Goal: Task Accomplishment & Management: Manage account settings

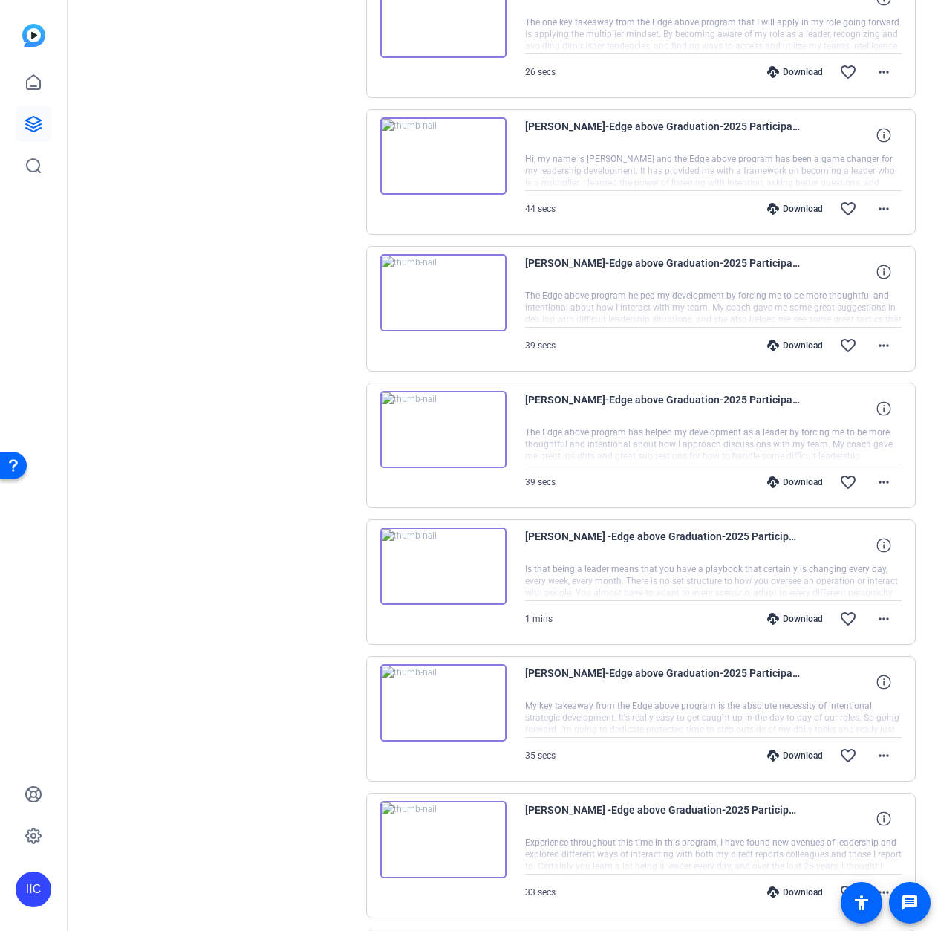
scroll to position [712, 0]
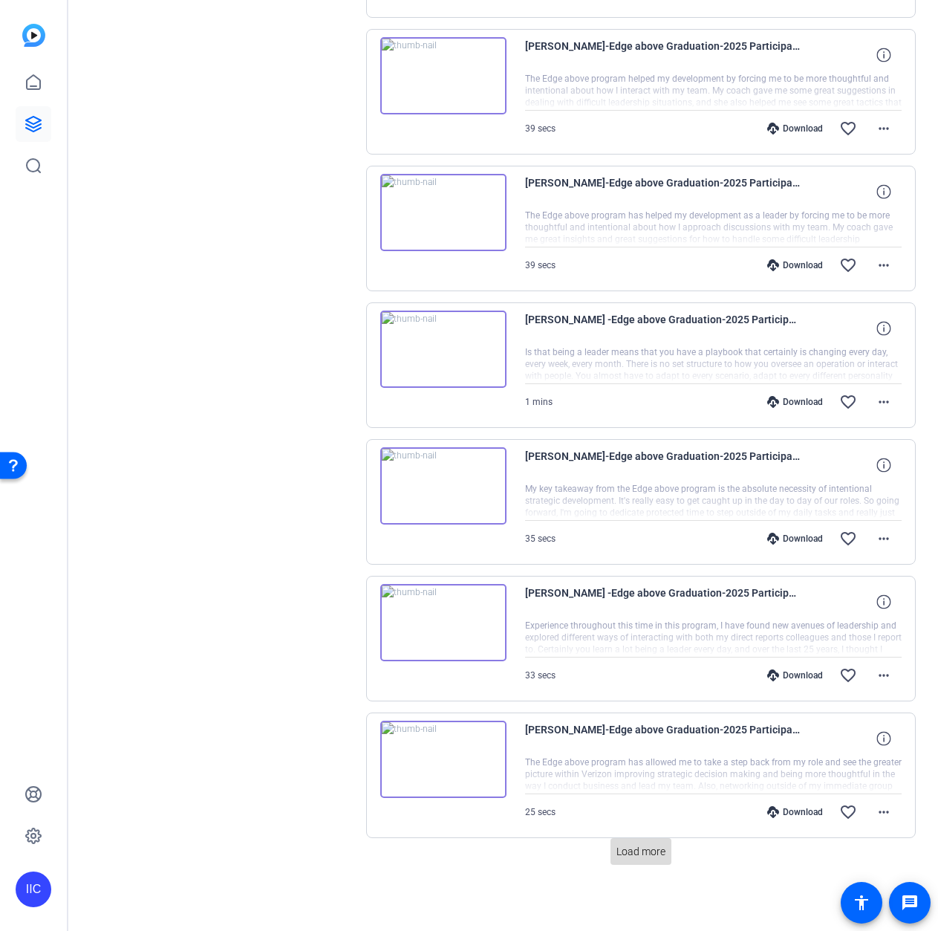
click at [637, 856] on span "Load more" at bounding box center [640, 852] width 49 height 16
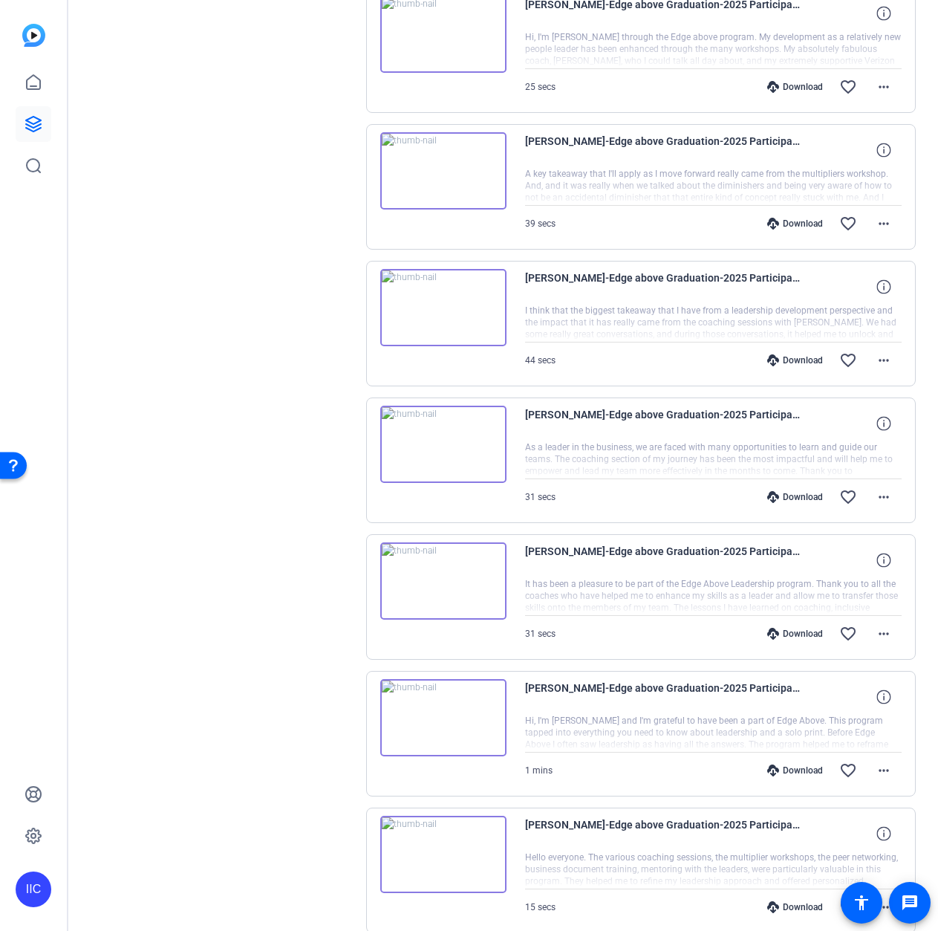
scroll to position [2079, 0]
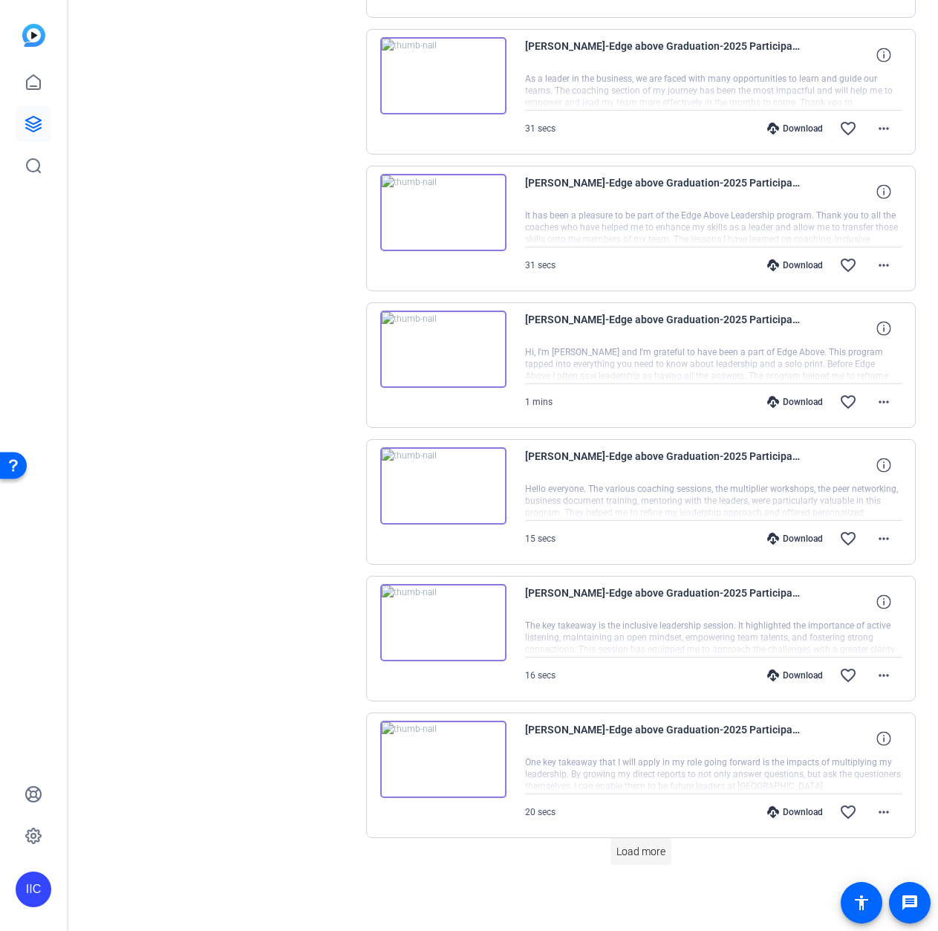
click at [648, 853] on span "Load more" at bounding box center [640, 852] width 49 height 16
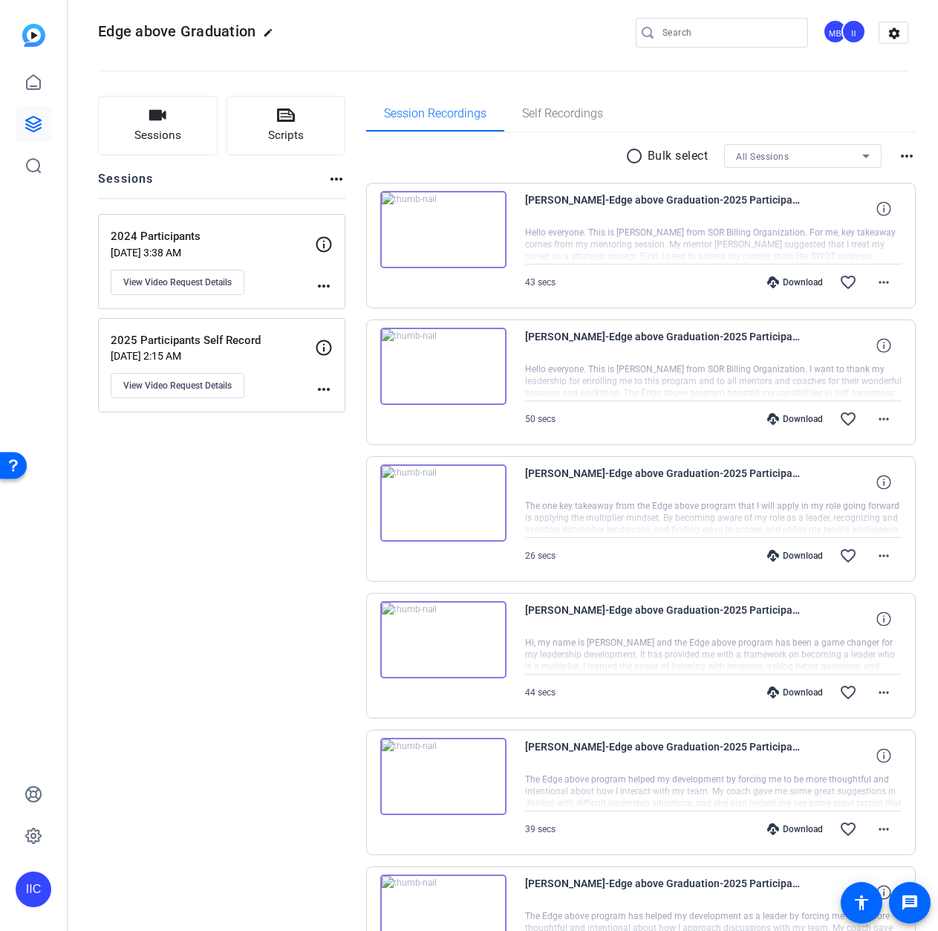
scroll to position [0, 0]
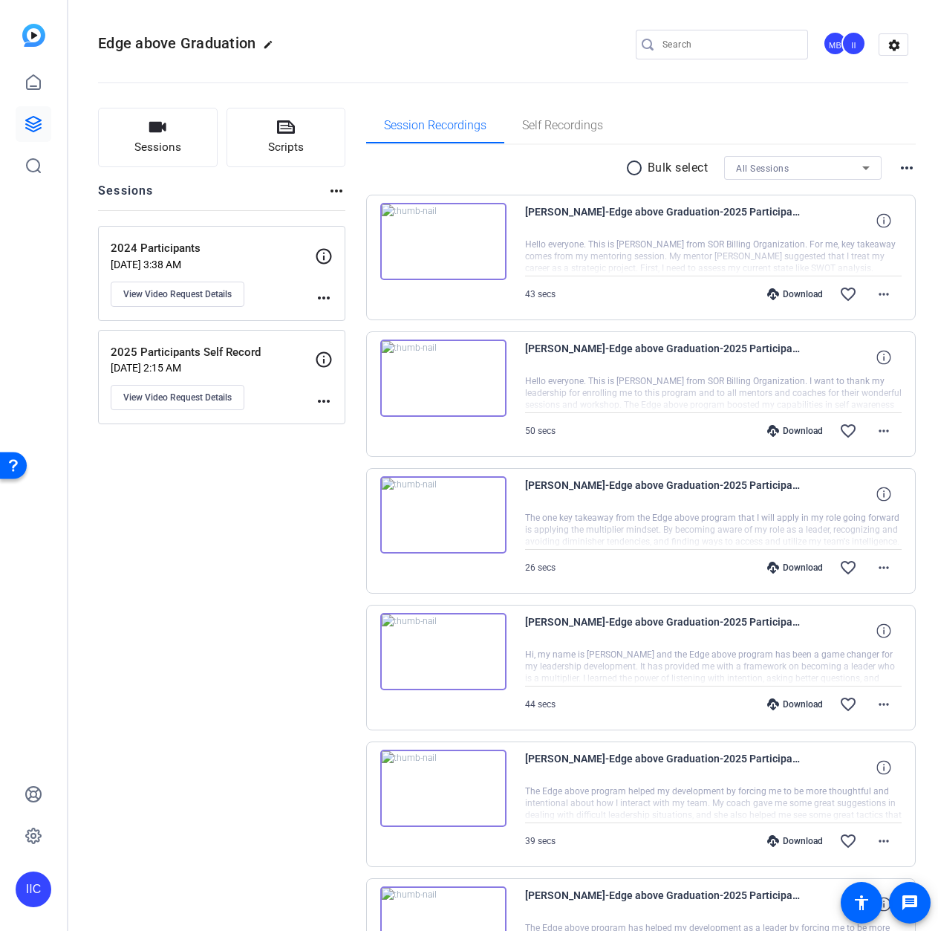
click at [857, 170] on icon at bounding box center [866, 168] width 18 height 18
click at [692, 172] on div at bounding box center [469, 465] width 938 height 931
click at [625, 172] on mat-icon "radio_button_unchecked" at bounding box center [636, 168] width 22 height 18
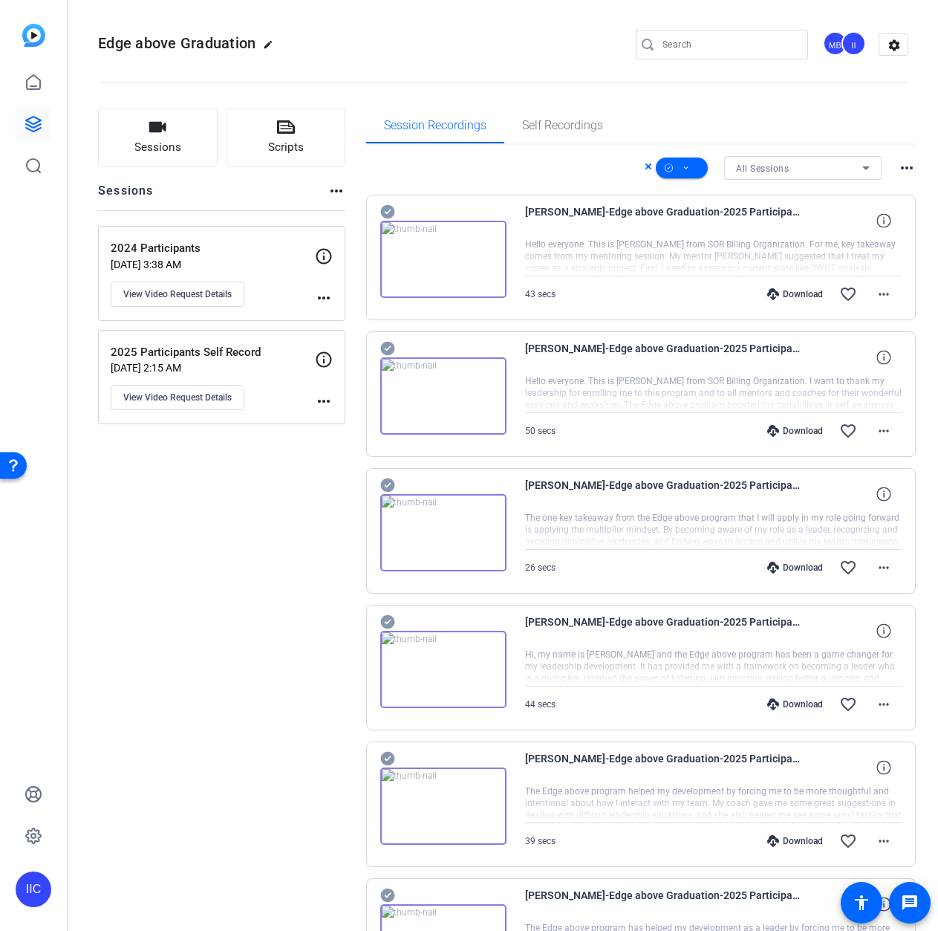
click at [898, 172] on mat-icon "more_horiz" at bounding box center [907, 168] width 18 height 18
click at [891, 100] on div at bounding box center [469, 465] width 938 height 931
click at [645, 169] on icon at bounding box center [648, 166] width 6 height 6
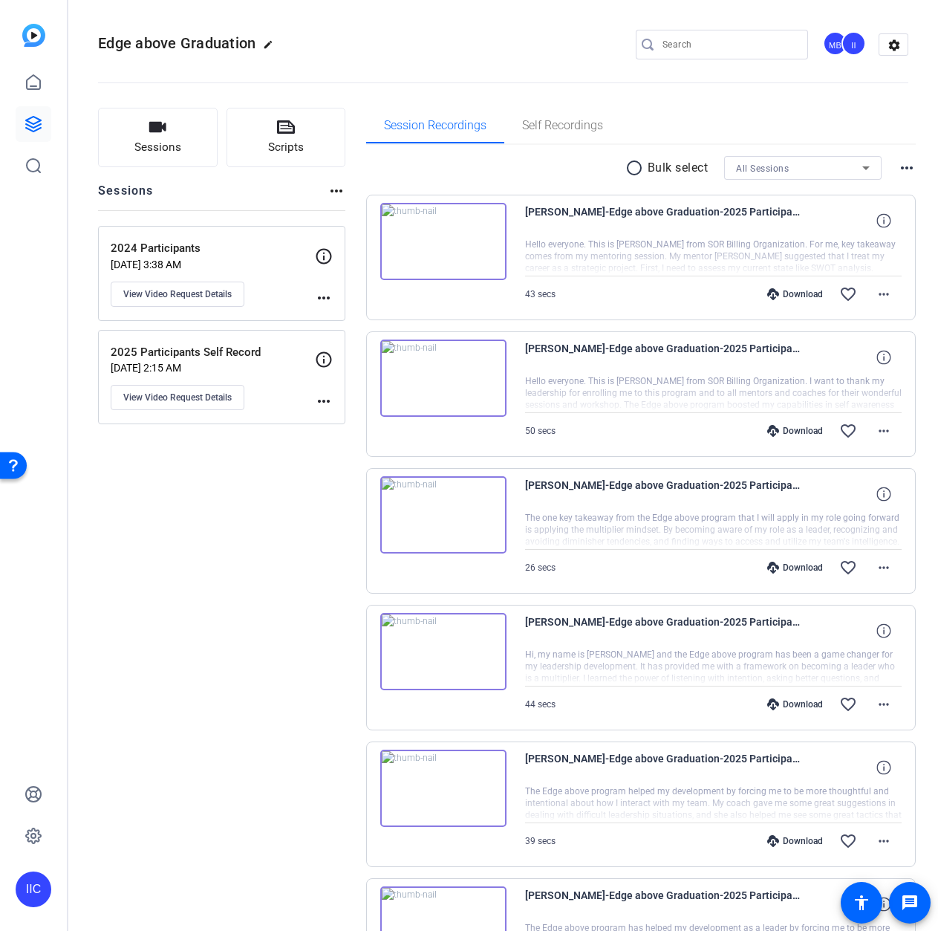
click at [807, 165] on div "All Sessions" at bounding box center [799, 168] width 126 height 19
click at [807, 227] on mat-option "2024 Participants" at bounding box center [794, 221] width 157 height 24
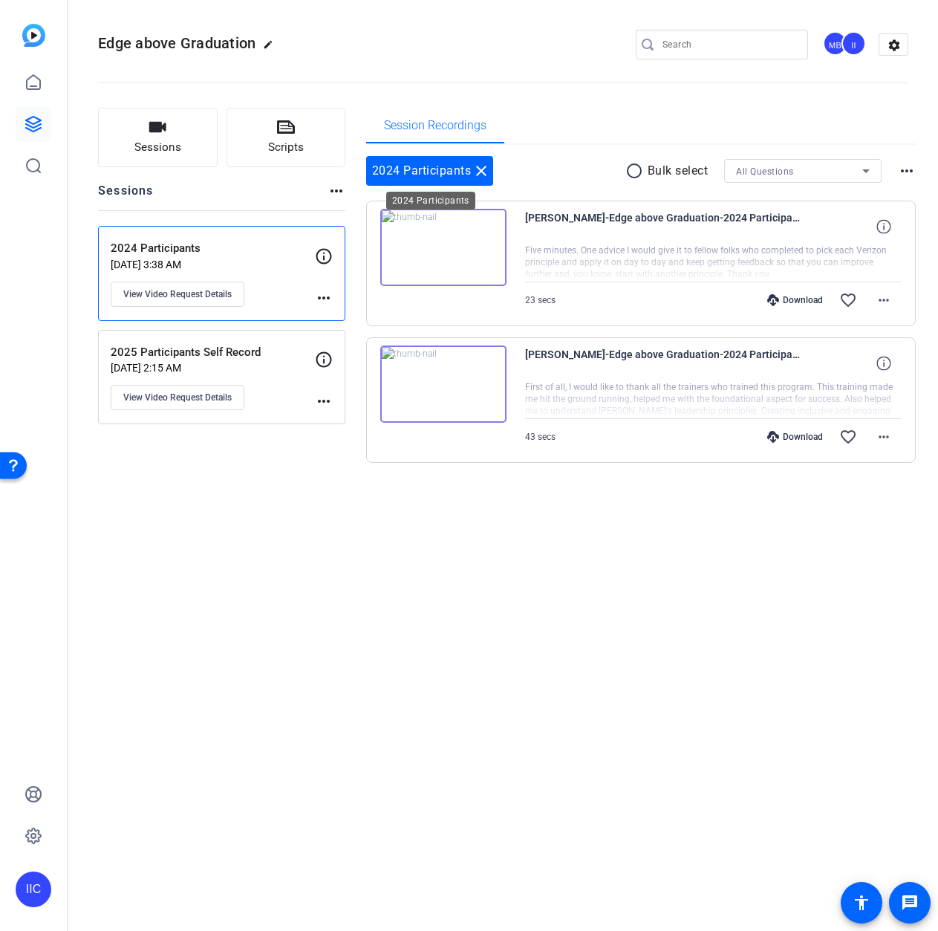
click at [475, 174] on mat-icon "close" at bounding box center [481, 171] width 18 height 18
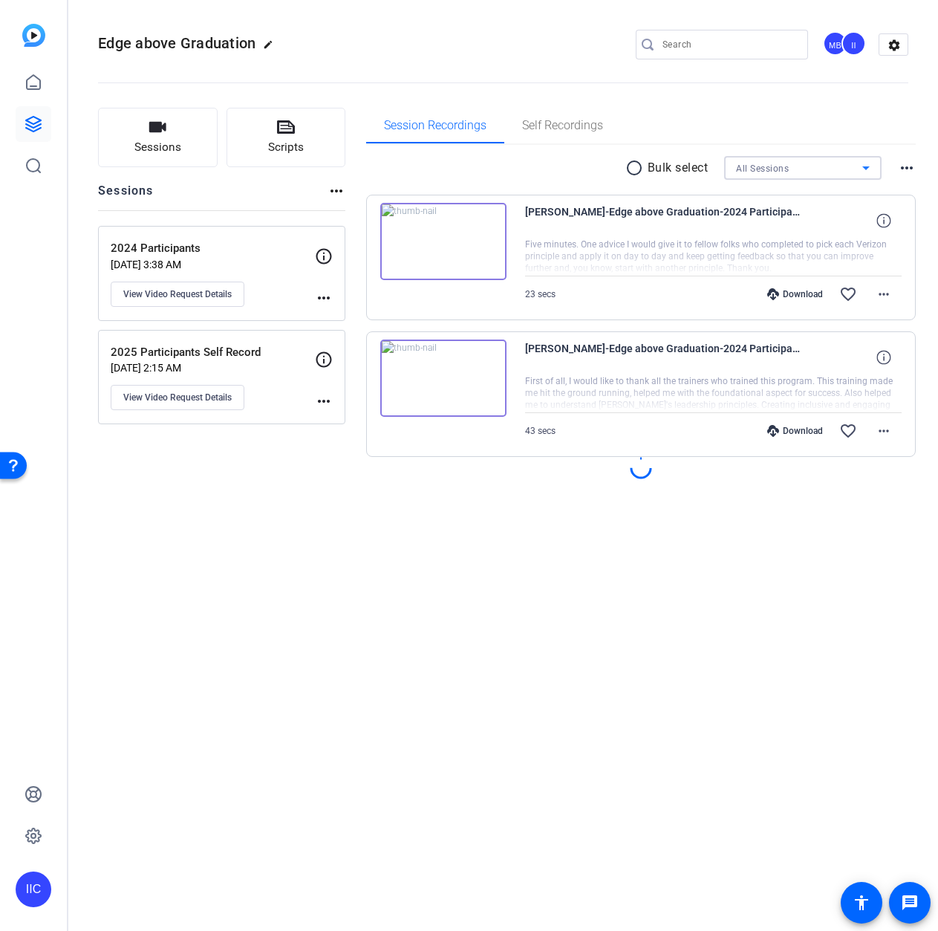
click at [778, 168] on span "All Sessions" at bounding box center [762, 168] width 53 height 10
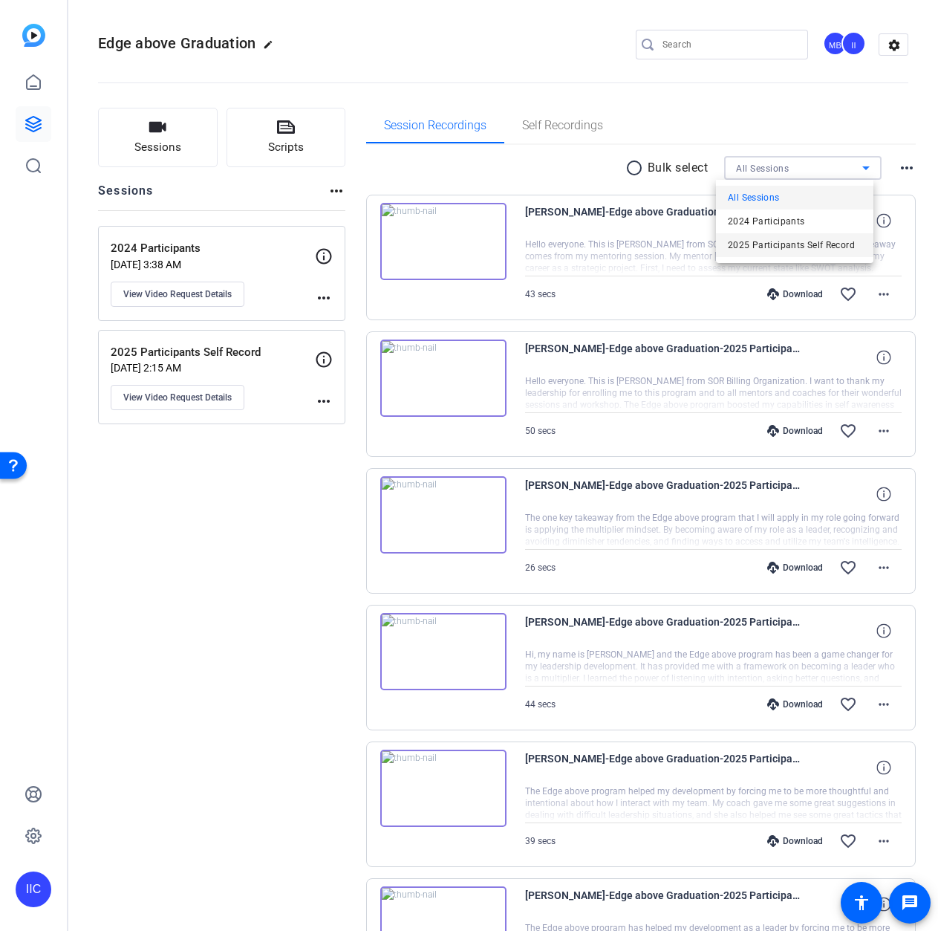
click at [764, 245] on span "2025 Participants Self Record" at bounding box center [791, 245] width 127 height 18
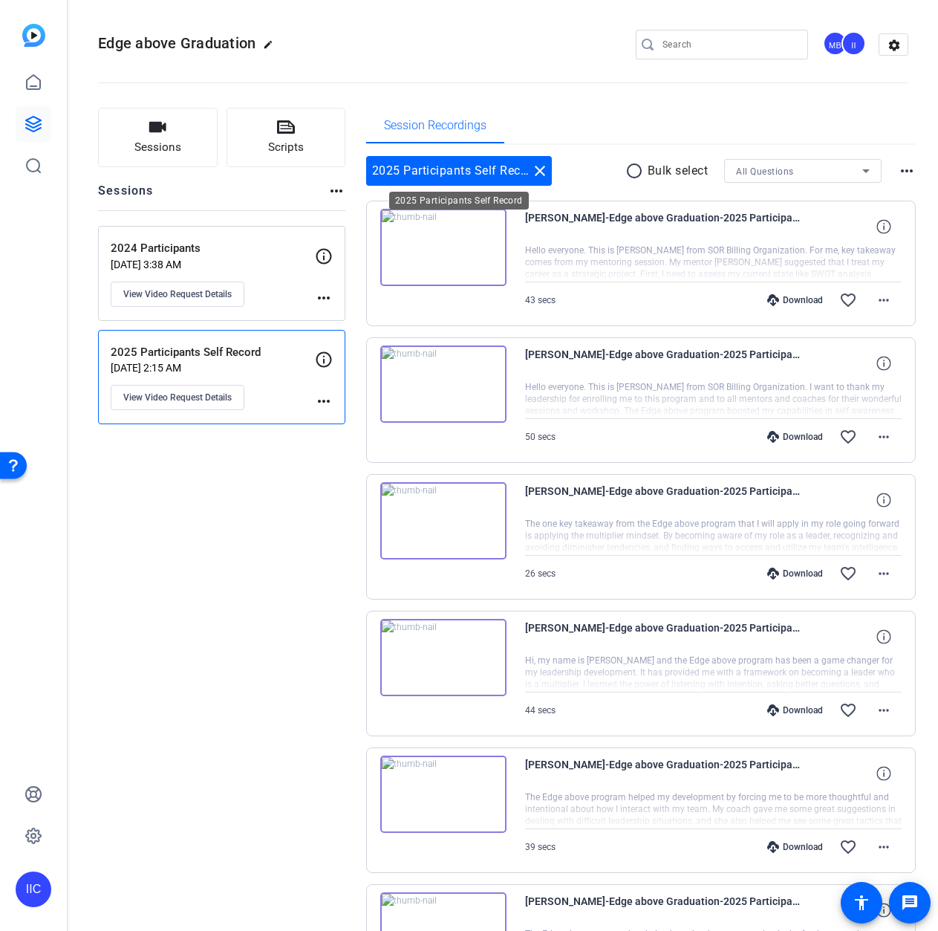
click at [536, 166] on mat-icon "close" at bounding box center [540, 171] width 18 height 18
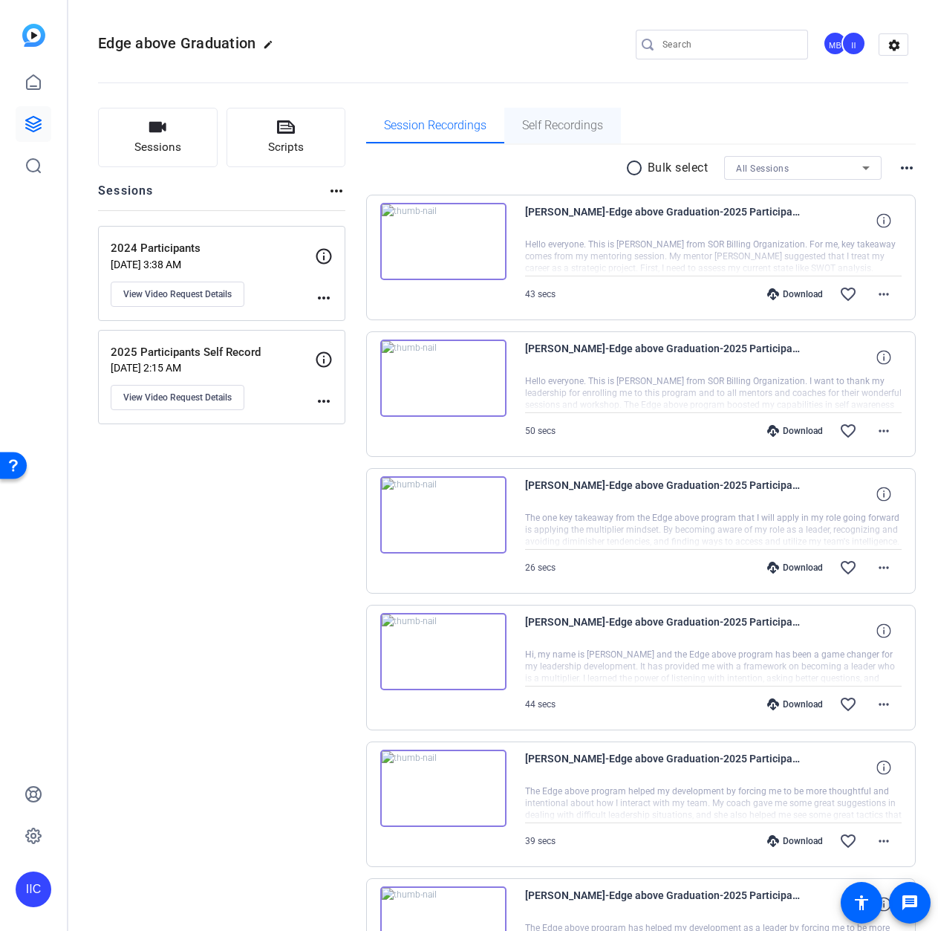
click at [563, 126] on span "Self Recordings" at bounding box center [562, 126] width 81 height 12
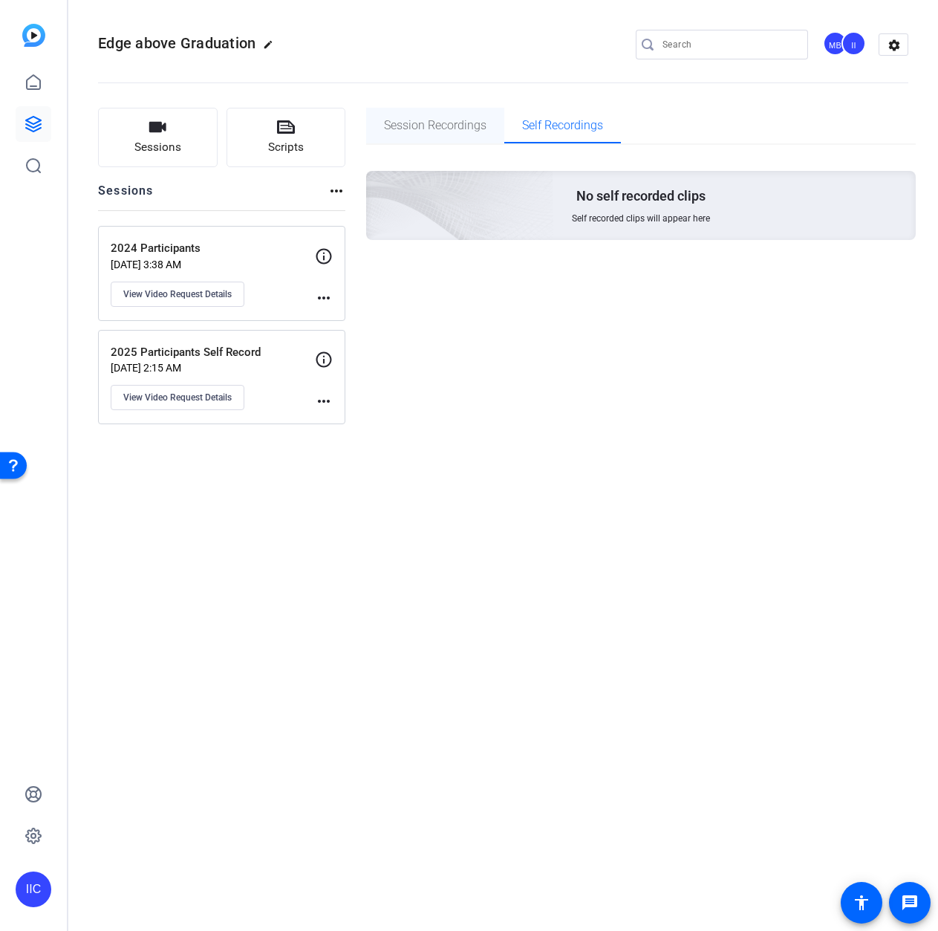
click at [463, 131] on span "Session Recordings" at bounding box center [435, 126] width 103 height 12
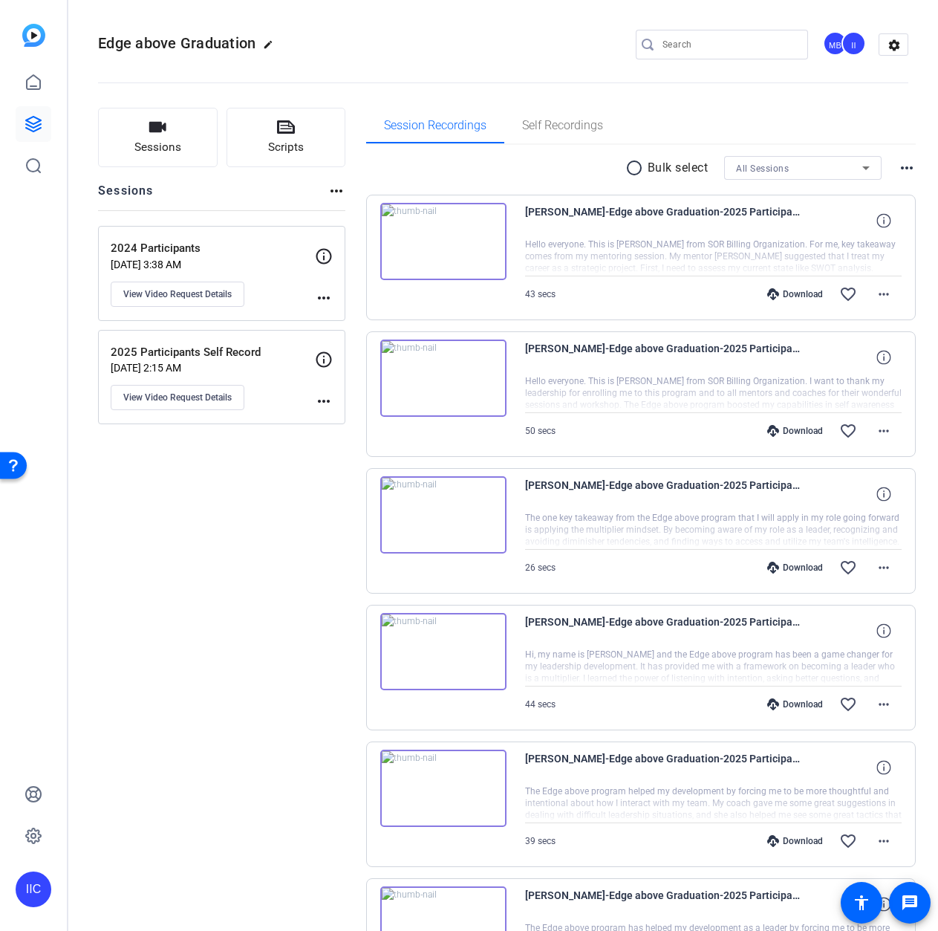
click at [898, 170] on mat-icon "more_horiz" at bounding box center [907, 168] width 18 height 18
click at [901, 96] on div at bounding box center [469, 465] width 938 height 931
click at [668, 168] on p "Bulk select" at bounding box center [678, 168] width 61 height 18
click at [626, 168] on mat-icon "radio_button_unchecked" at bounding box center [636, 168] width 22 height 18
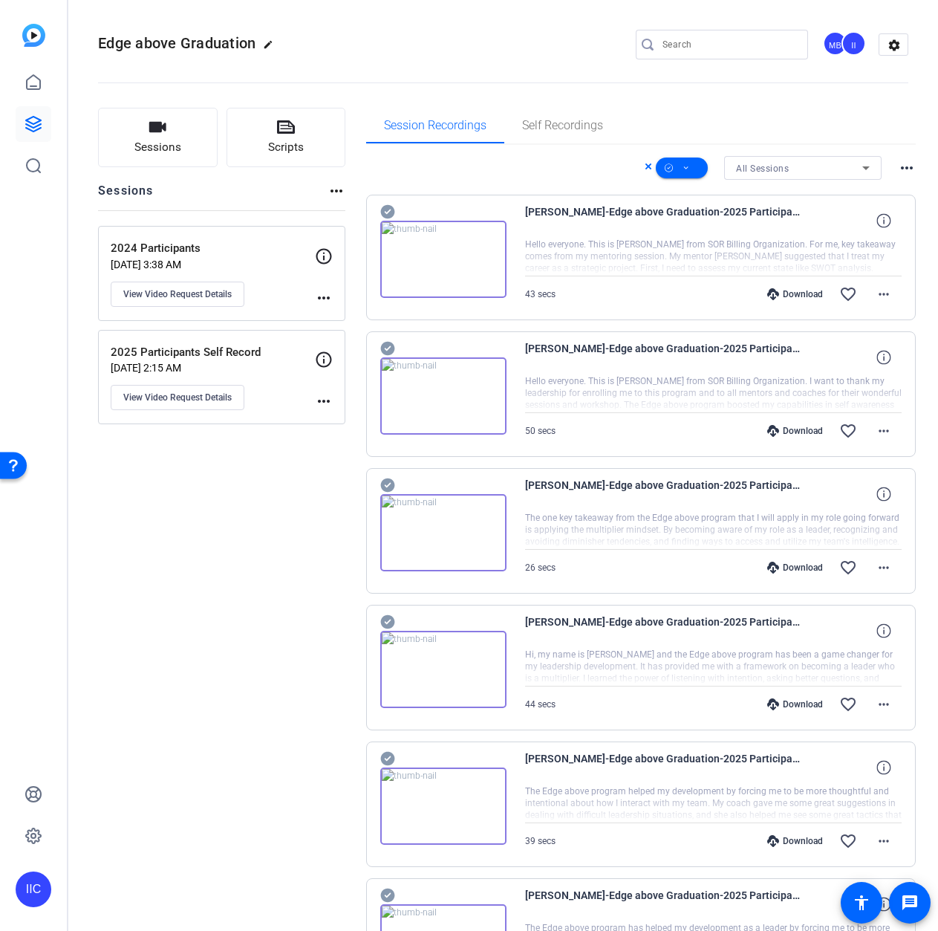
click at [341, 190] on mat-icon "more_horiz" at bounding box center [337, 191] width 18 height 18
click at [904, 172] on div at bounding box center [469, 465] width 938 height 931
click at [898, 169] on mat-icon "more_horiz" at bounding box center [907, 168] width 18 height 18
click at [638, 166] on div at bounding box center [469, 465] width 938 height 931
click at [689, 169] on span at bounding box center [682, 168] width 52 height 36
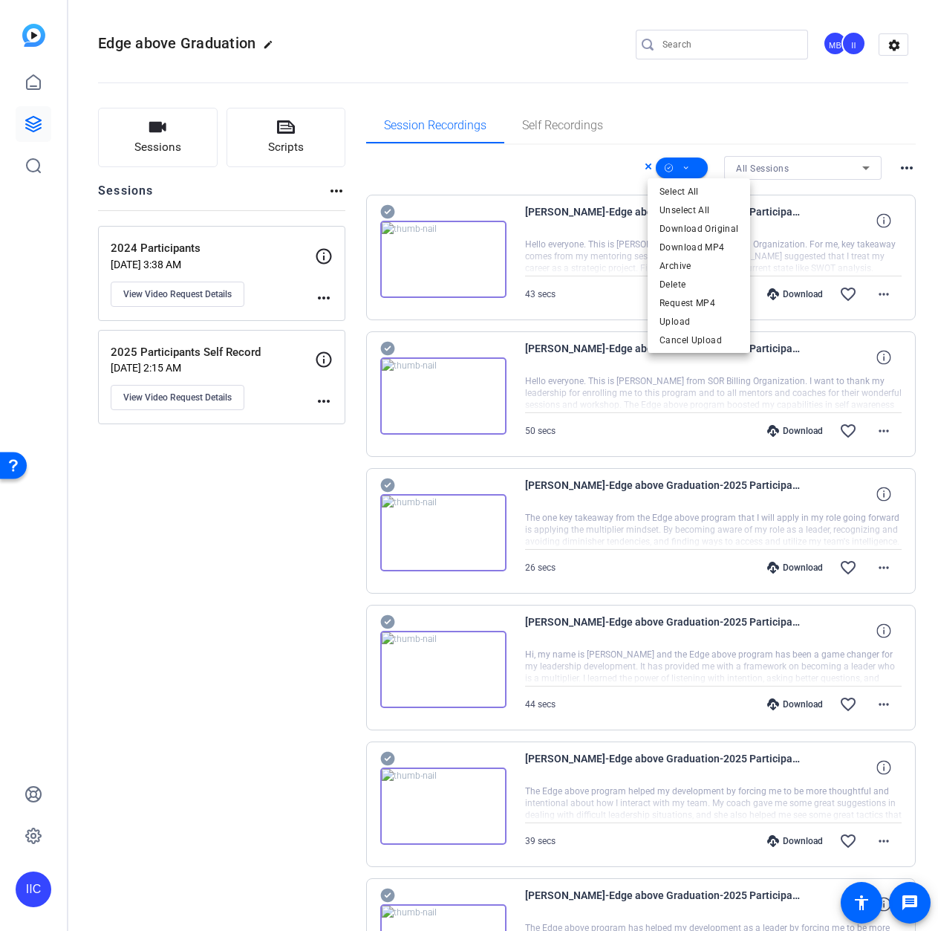
click at [634, 166] on div at bounding box center [469, 465] width 938 height 931
click at [645, 166] on icon at bounding box center [648, 166] width 7 height 18
